Goal: Navigation & Orientation: Find specific page/section

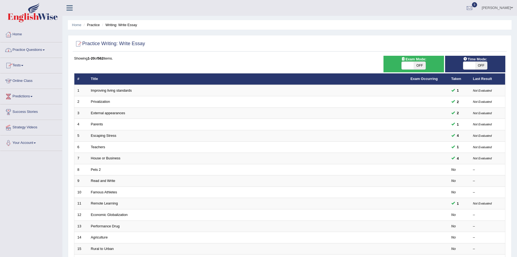
click at [30, 81] on link "Online Class" at bounding box center [31, 80] width 62 height 14
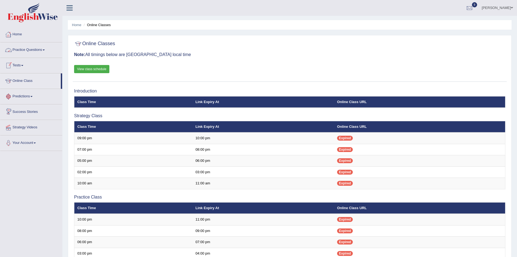
click at [13, 34] on link "Home" at bounding box center [31, 34] width 62 height 14
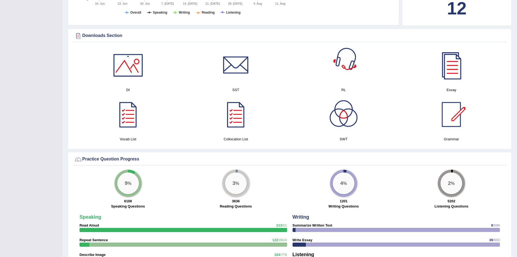
scroll to position [272, 0]
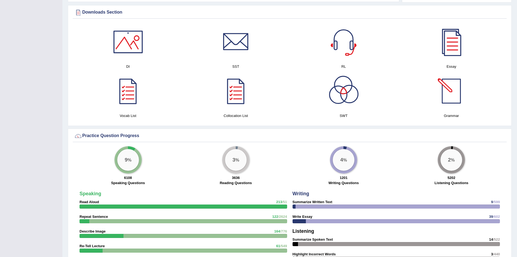
click at [456, 95] on div at bounding box center [452, 91] width 38 height 38
